Goal: Find specific page/section: Find specific page/section

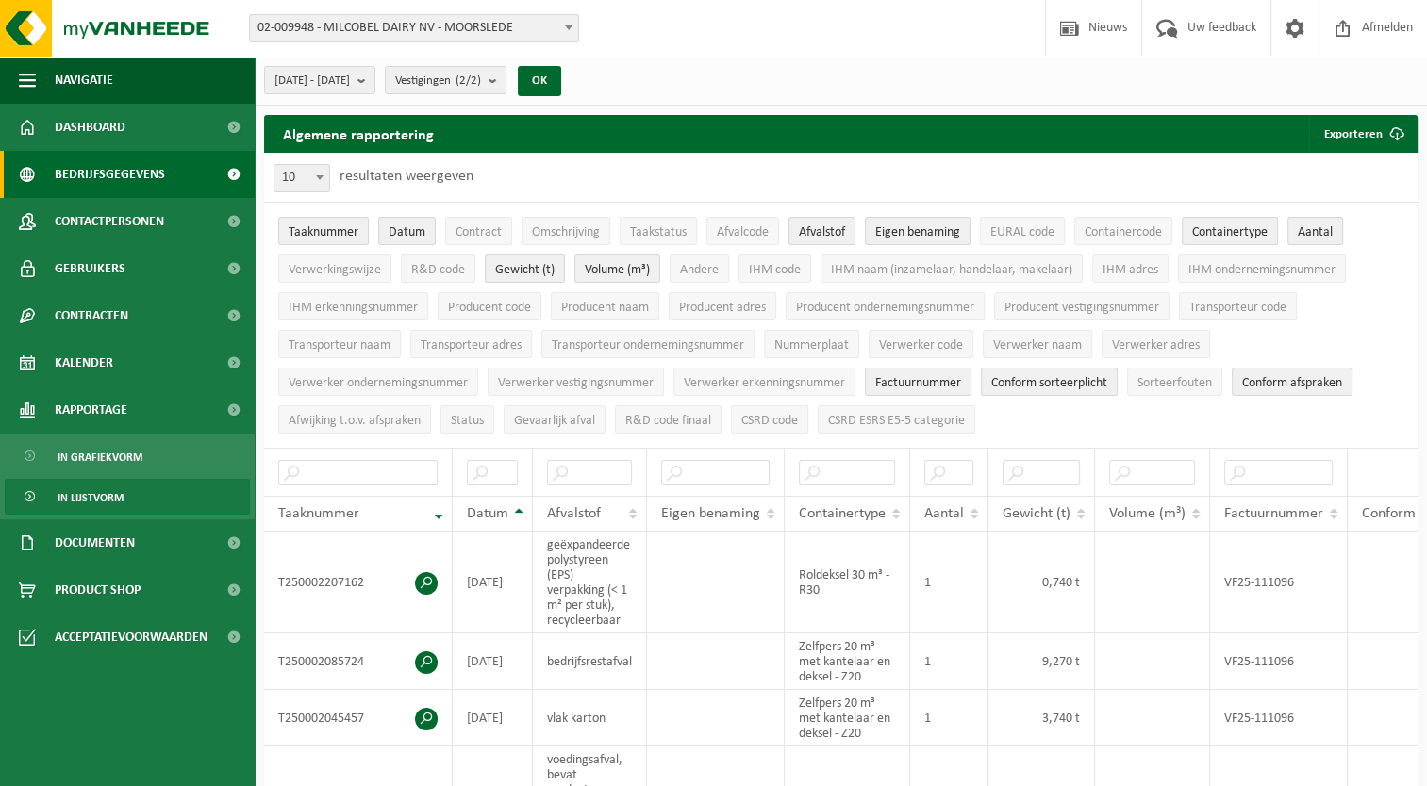
click at [123, 183] on span "Bedrijfsgegevens" at bounding box center [110, 174] width 110 height 47
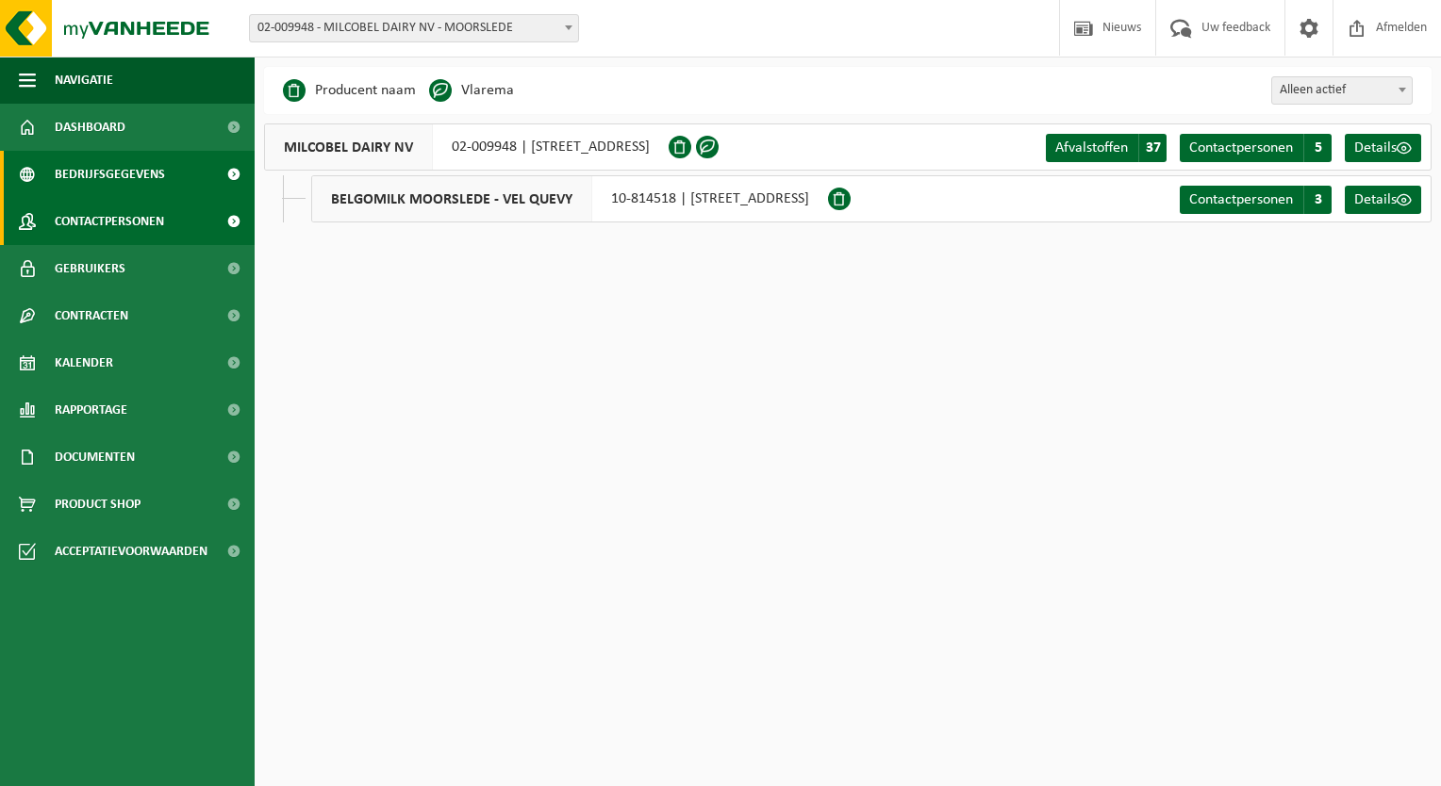
click at [131, 220] on span "Contactpersonen" at bounding box center [109, 221] width 109 height 47
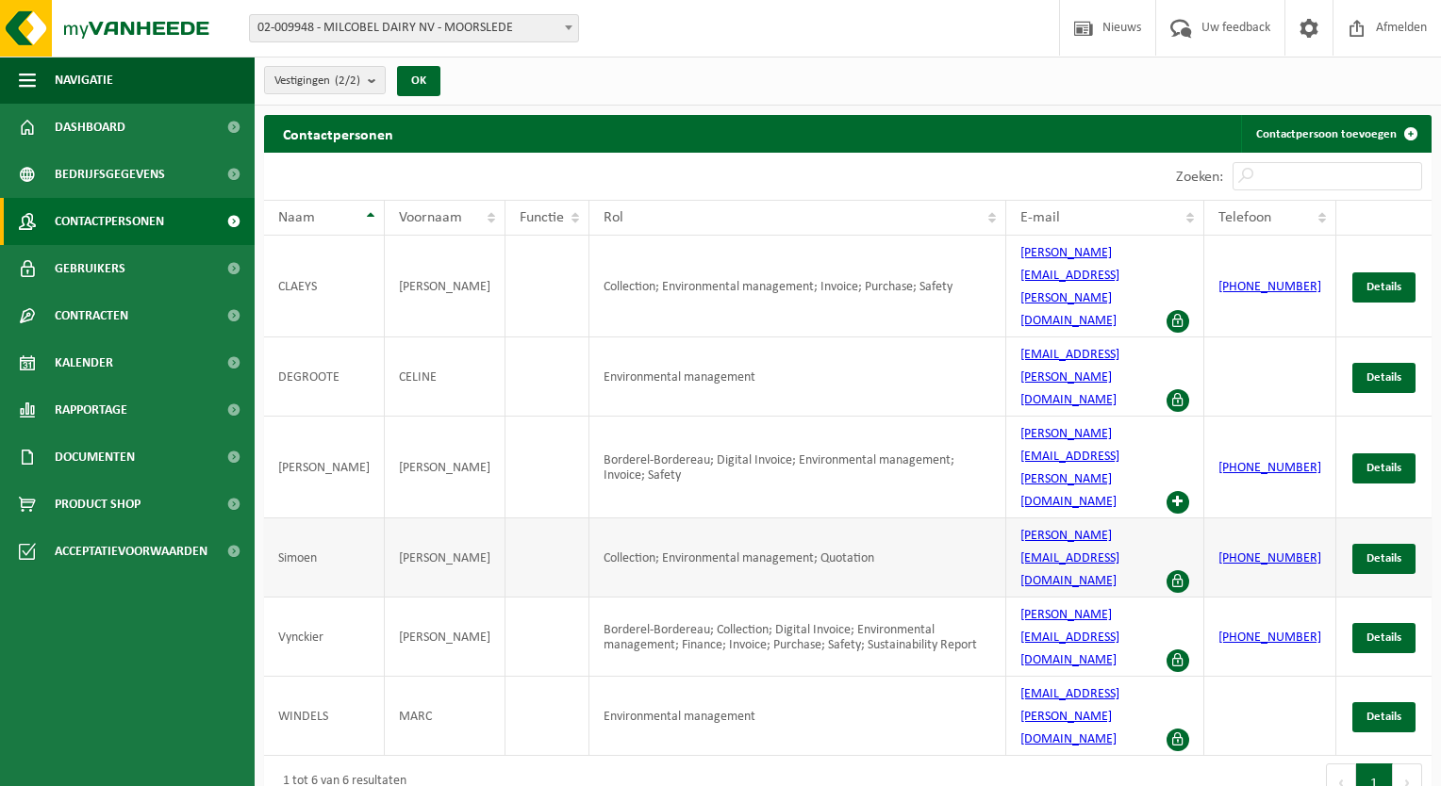
click at [1189, 571] on span at bounding box center [1177, 582] width 23 height 23
click at [1372, 553] on span "Details" at bounding box center [1383, 559] width 35 height 12
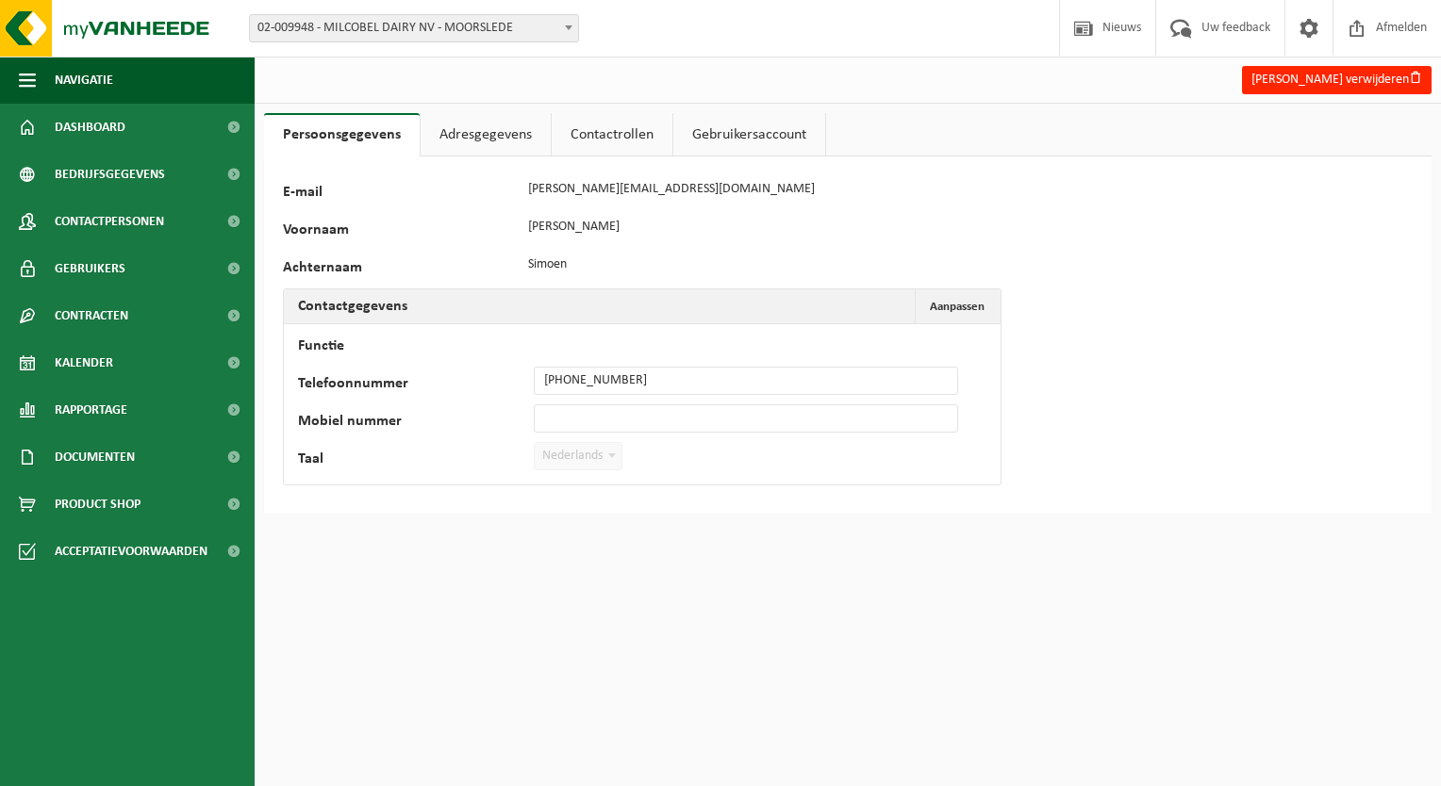
click at [509, 134] on link "Adresgegevens" at bounding box center [486, 134] width 130 height 43
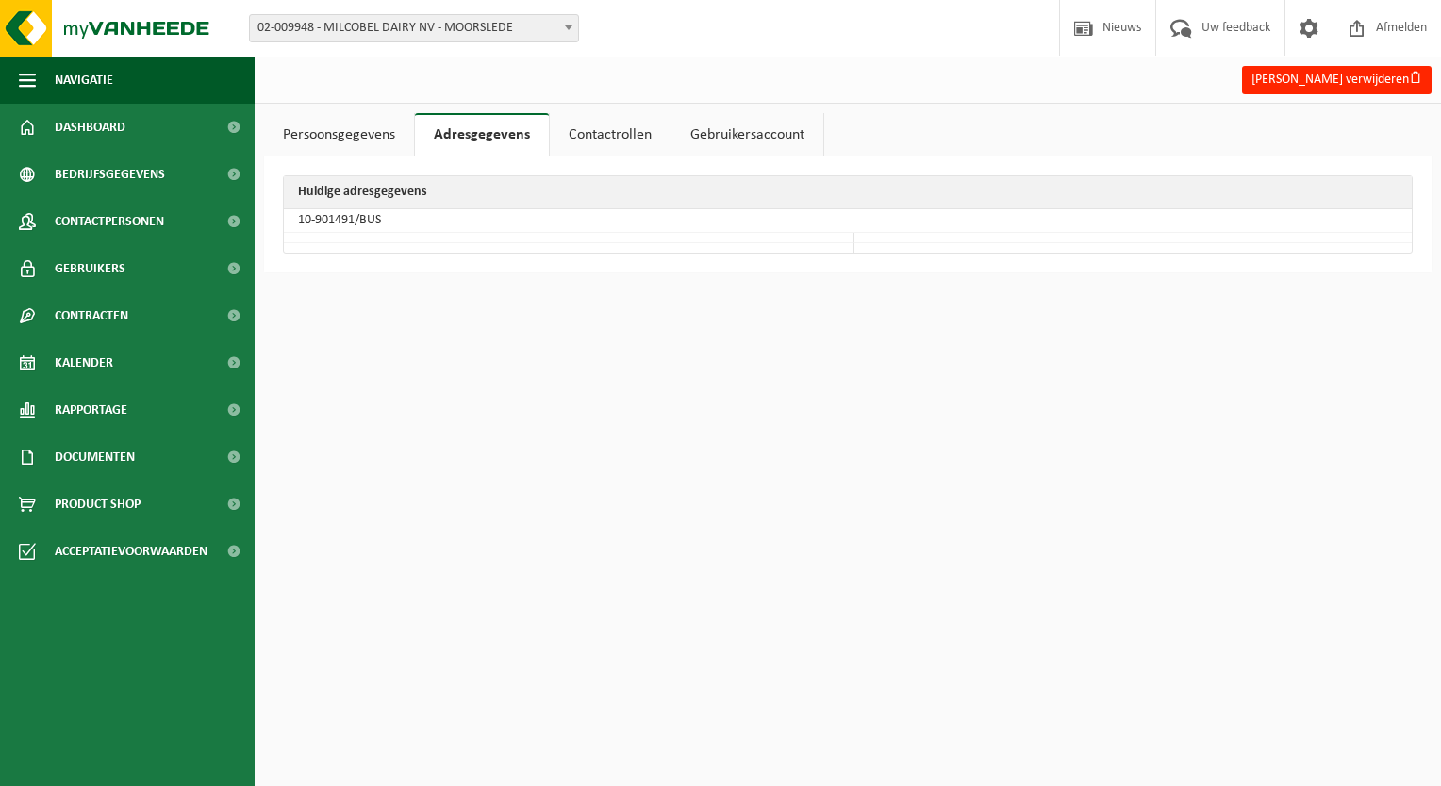
click at [597, 134] on link "Contactrollen" at bounding box center [610, 134] width 121 height 43
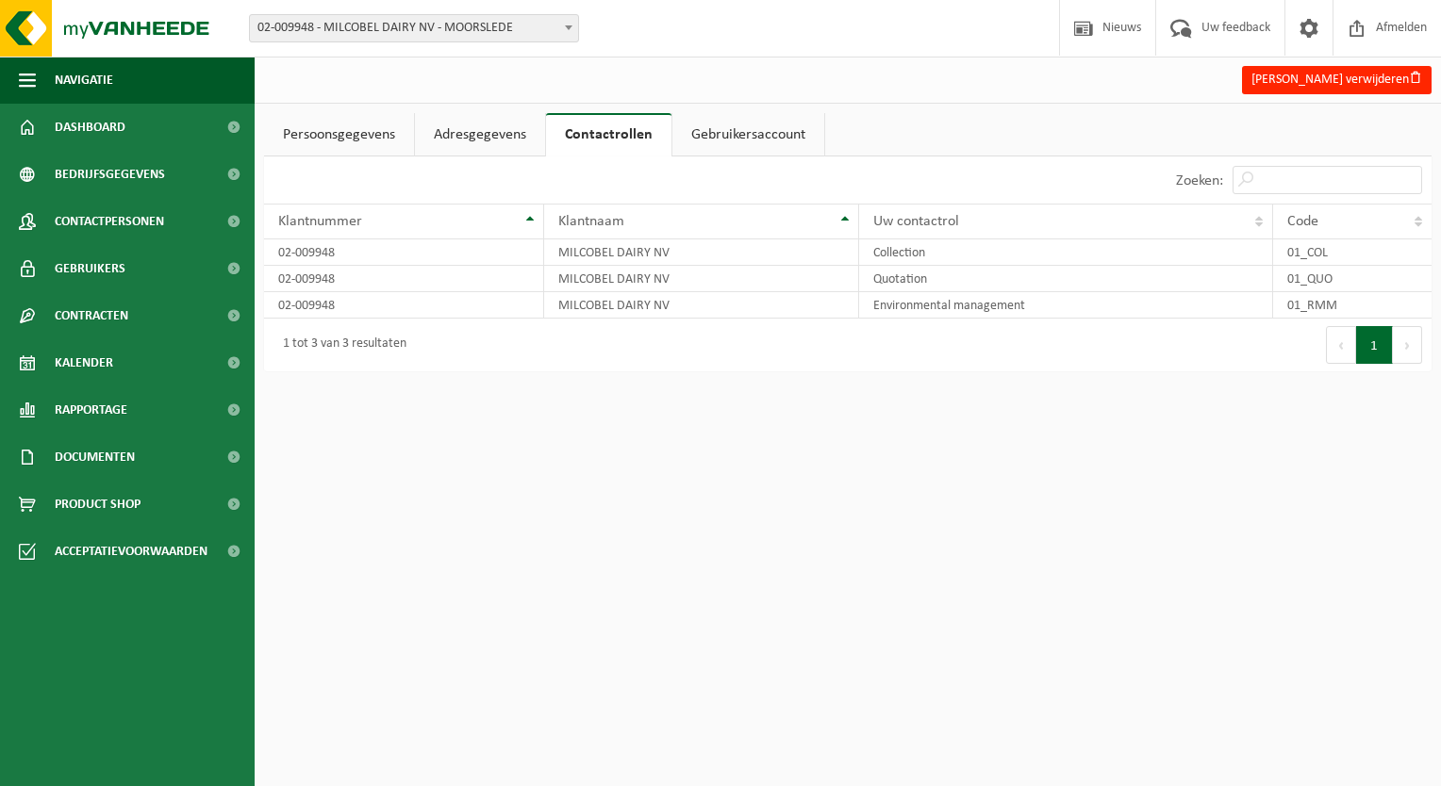
click at [740, 139] on link "Gebruikersaccount" at bounding box center [748, 134] width 152 height 43
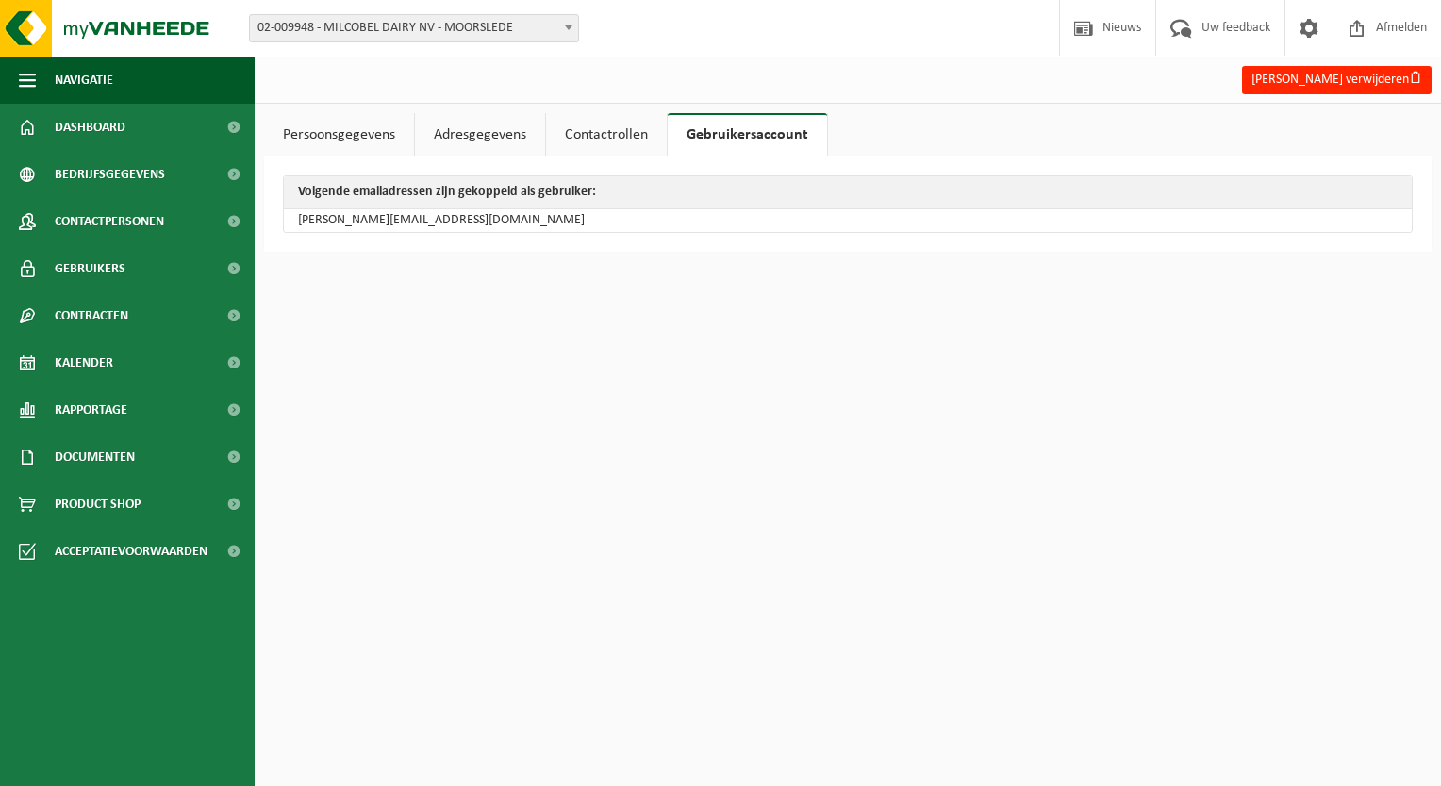
click at [598, 141] on link "Contactrollen" at bounding box center [606, 134] width 121 height 43
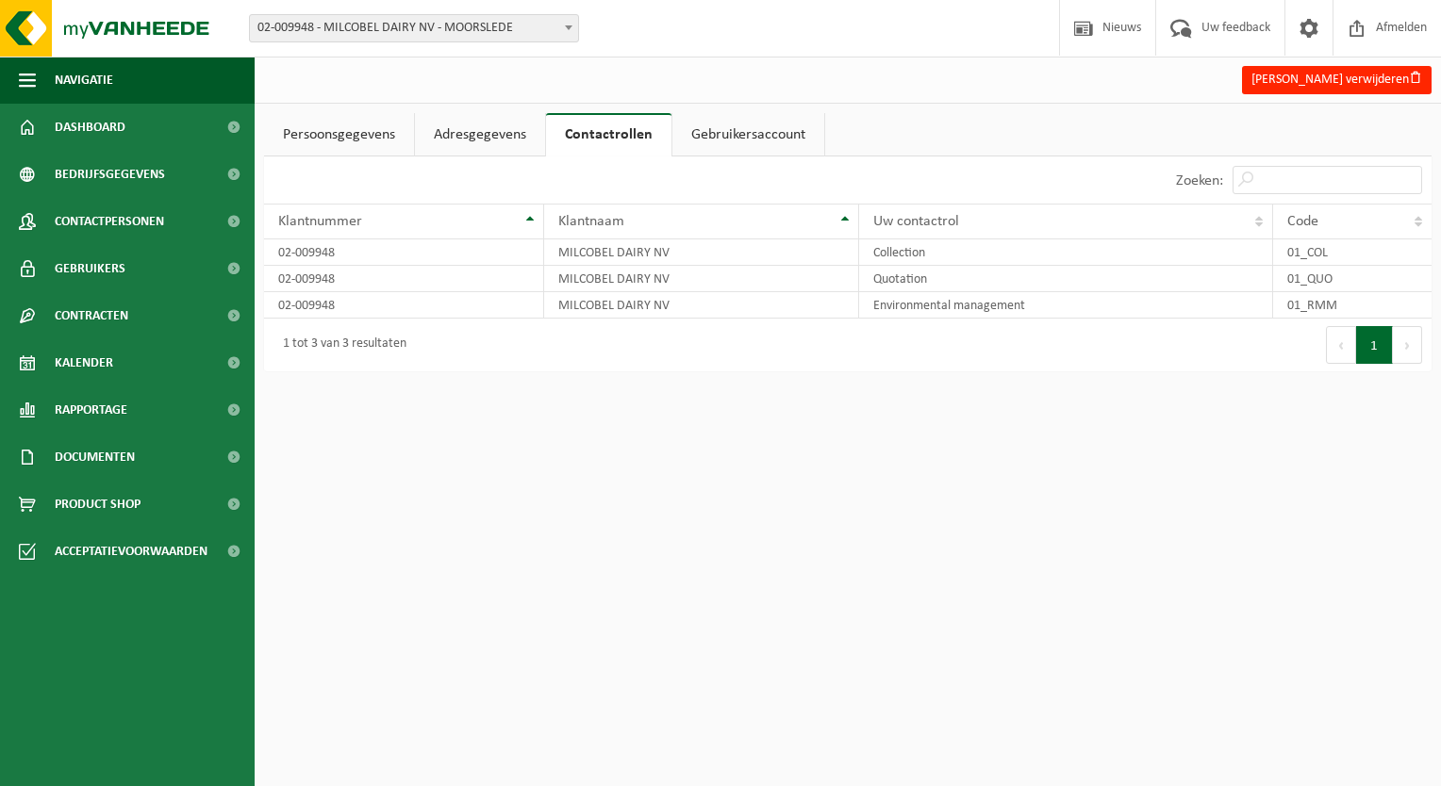
click at [509, 144] on link "Adresgegevens" at bounding box center [480, 134] width 130 height 43
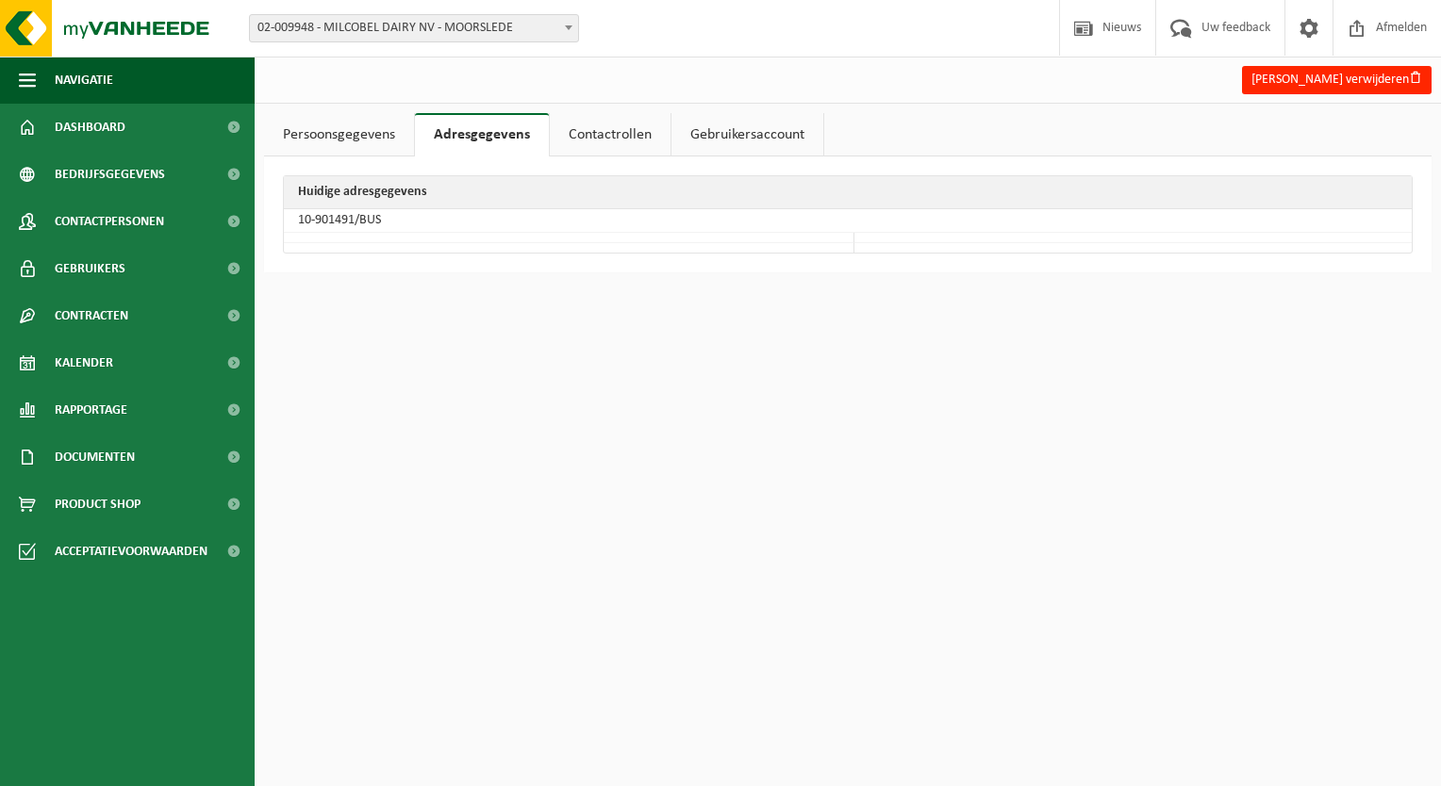
click at [377, 133] on link "Persoonsgegevens" at bounding box center [339, 134] width 150 height 43
